Goal: Task Accomplishment & Management: Manage account settings

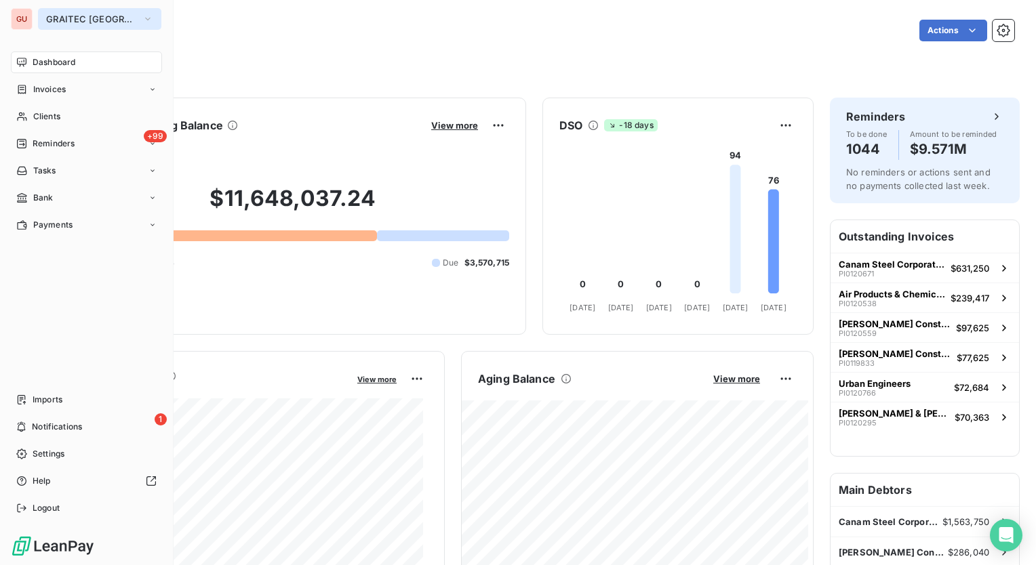
click at [142, 16] on icon "button" at bounding box center [147, 19] width 11 height 14
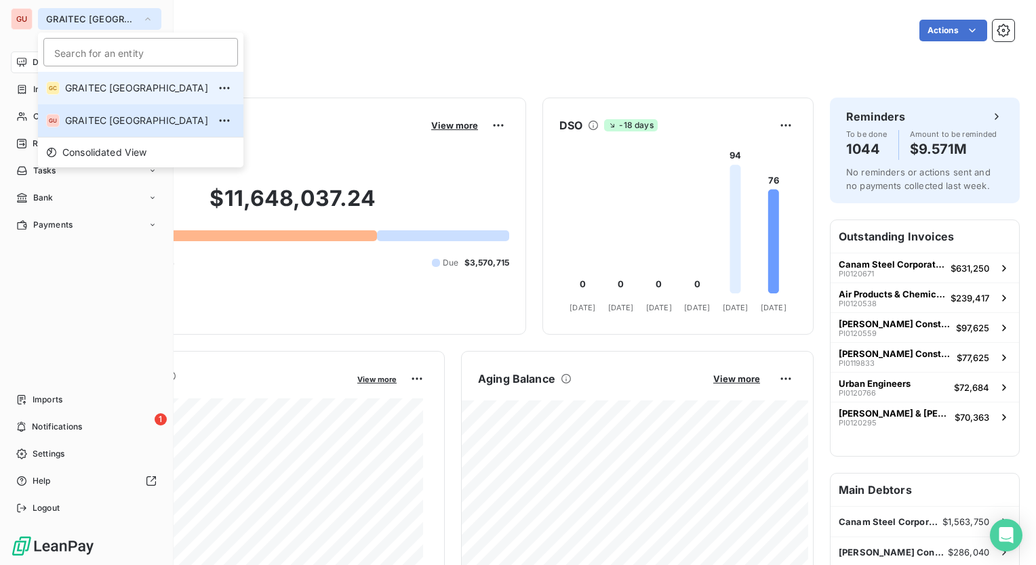
click at [136, 89] on span "GRAITEC [GEOGRAPHIC_DATA]" at bounding box center [136, 88] width 143 height 14
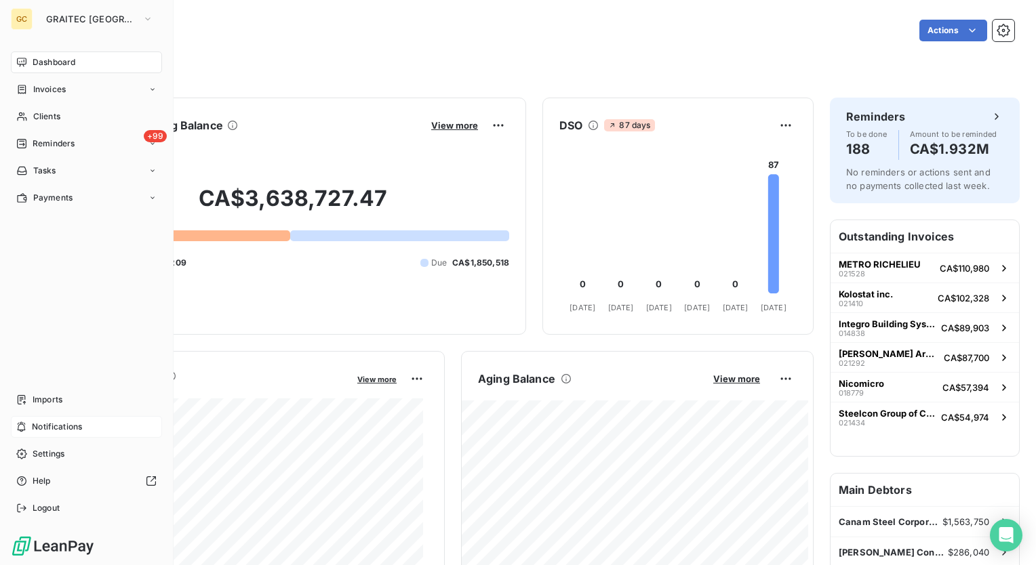
click at [62, 424] on span "Notifications" at bounding box center [57, 427] width 50 height 12
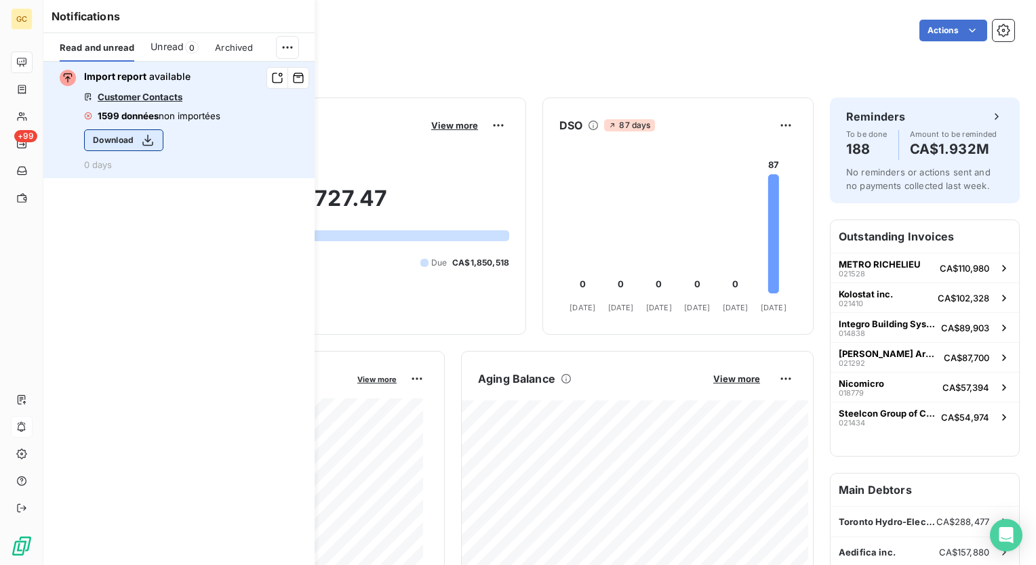
click at [151, 138] on icon "button" at bounding box center [148, 141] width 14 height 14
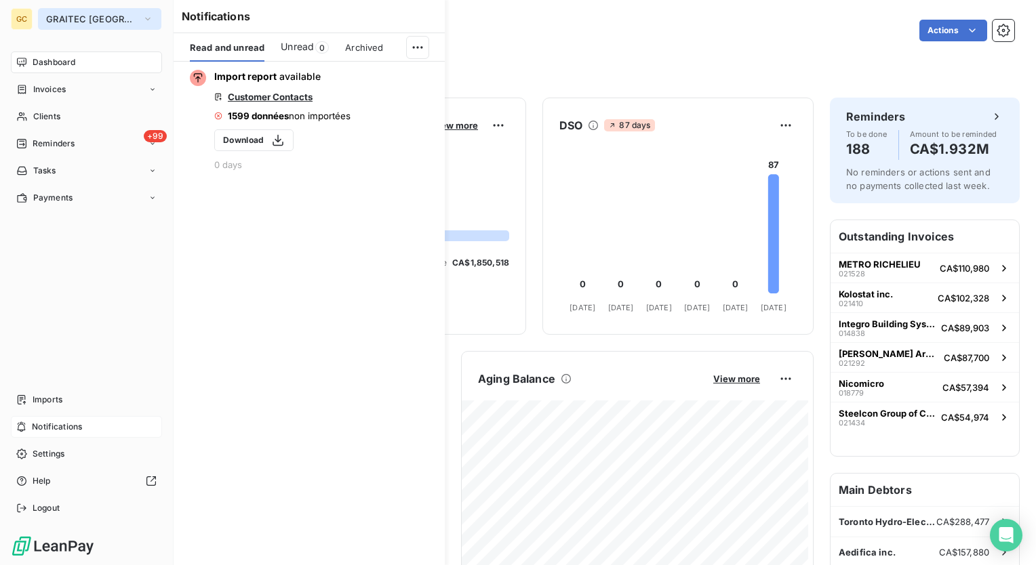
click at [142, 21] on icon "button" at bounding box center [147, 19] width 11 height 14
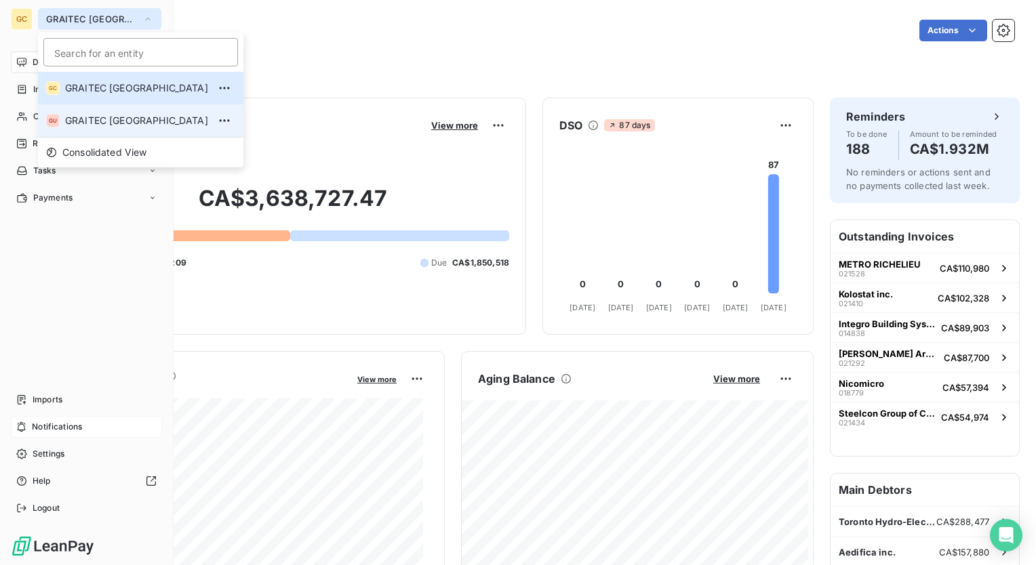
click at [99, 113] on li "GU GRAITEC [GEOGRAPHIC_DATA]" at bounding box center [140, 120] width 205 height 33
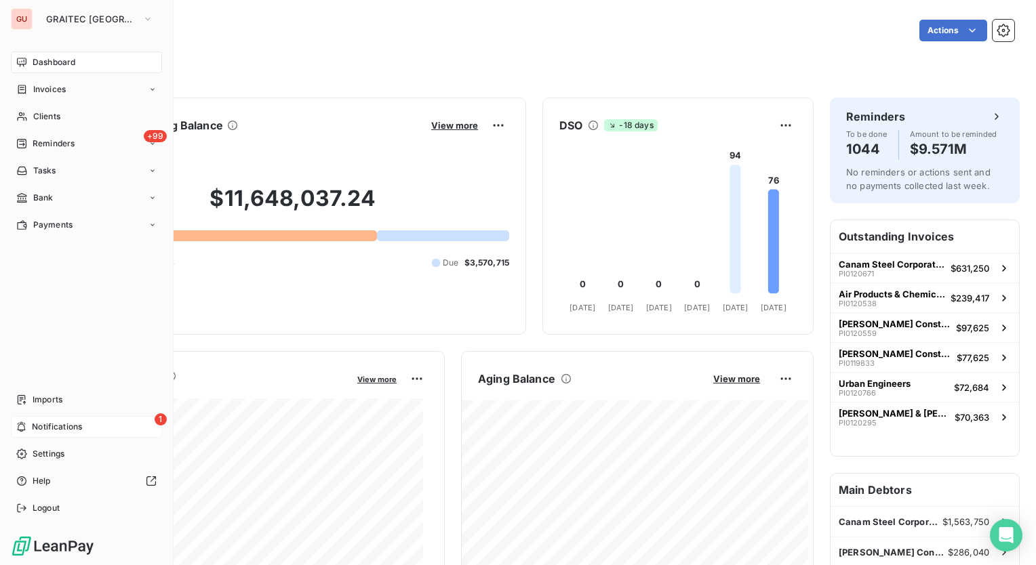
click at [70, 420] on div "1 Notifications" at bounding box center [86, 427] width 151 height 22
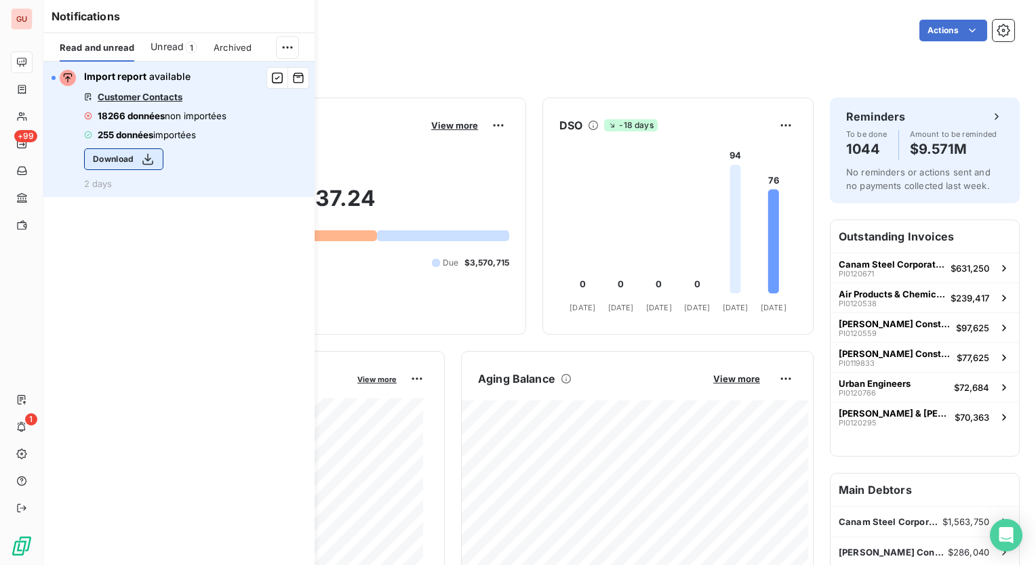
click at [145, 160] on icon "button" at bounding box center [148, 160] width 14 height 14
